Goal: Information Seeking & Learning: Find specific fact

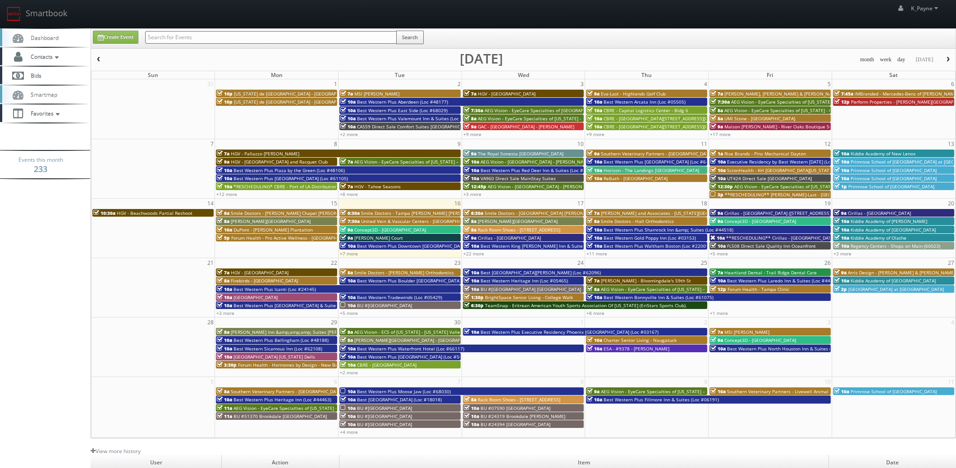
click at [279, 43] on div "Search" at bounding box center [284, 40] width 279 height 18
click at [279, 39] on input "text" at bounding box center [271, 37] width 252 height 13
click at [235, 35] on input "text" at bounding box center [271, 37] width 252 height 13
type input "monsanto"
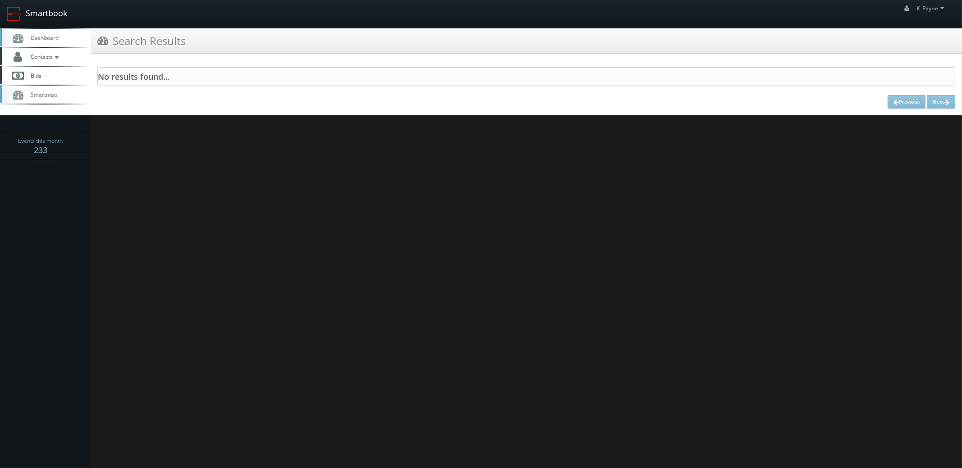
click at [45, 11] on link "Smartbook" at bounding box center [37, 14] width 74 height 28
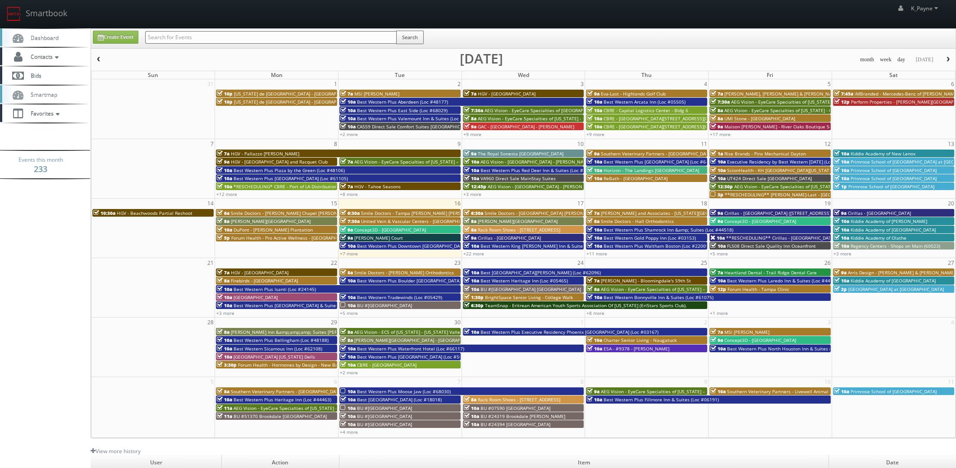
click at [237, 36] on input "text" at bounding box center [271, 37] width 252 height 13
type input "marshall"
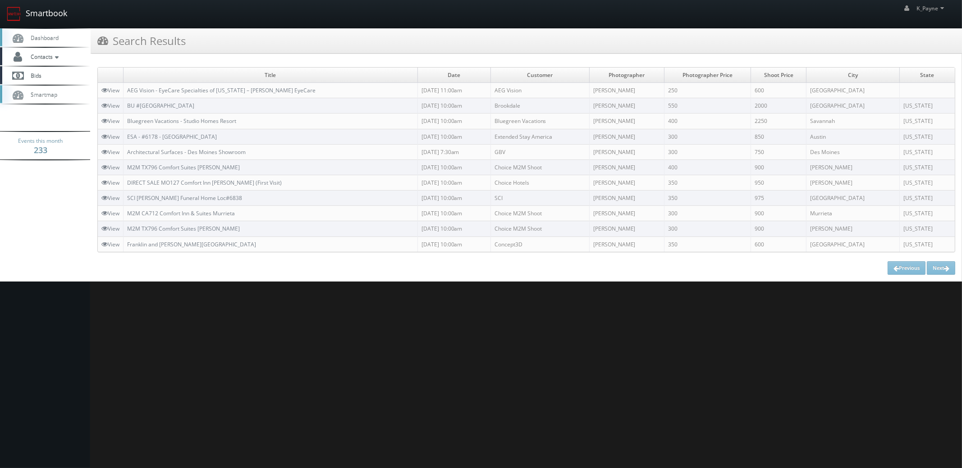
click at [39, 13] on link "Smartbook" at bounding box center [37, 14] width 74 height 28
